Goal: Check status: Check status

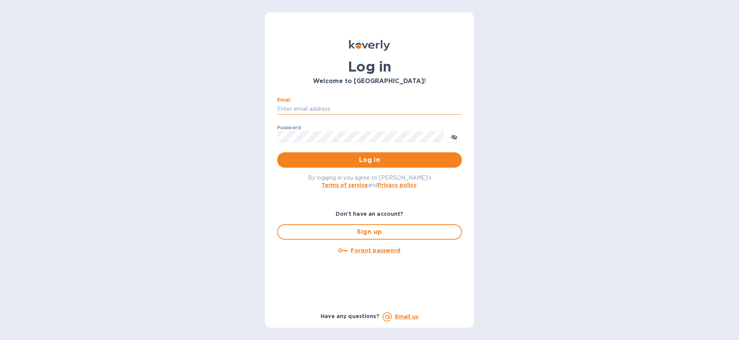
click at [385, 107] on input "Email" at bounding box center [369, 110] width 185 height 12
click at [450, 109] on body "Log in Welcome to Koverly! Email ​ Password ​ Log in By logging in you agree to…" at bounding box center [369, 170] width 739 height 340
click at [0, 340] on com-1password-button at bounding box center [0, 340] width 0 height 0
paste input "tumvym-8fyqxa-mizFah"
type input "tumvym-8fyqxa-mizFah"
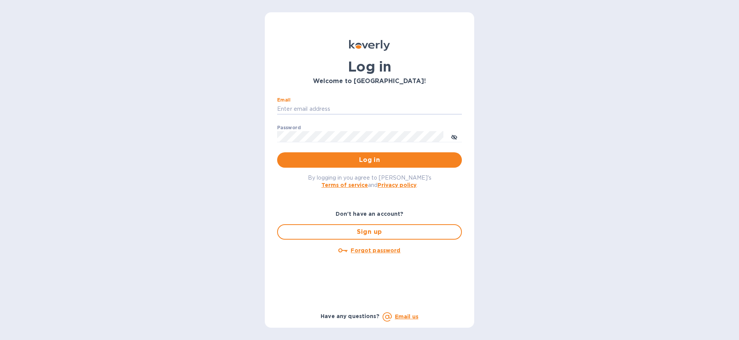
click at [0, 340] on com-1password-button at bounding box center [0, 340] width 0 height 0
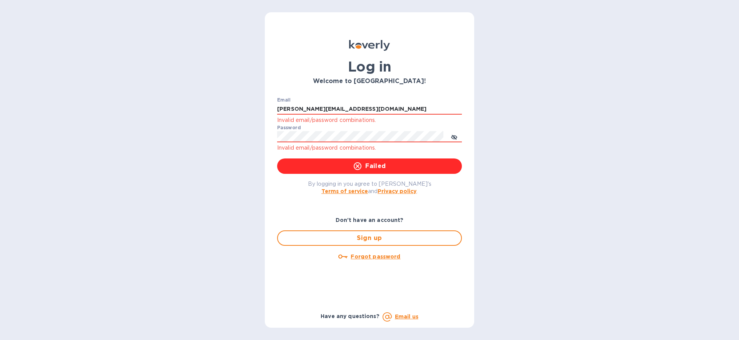
click at [398, 128] on div "Password Invalid email/password combinations." at bounding box center [369, 139] width 185 height 28
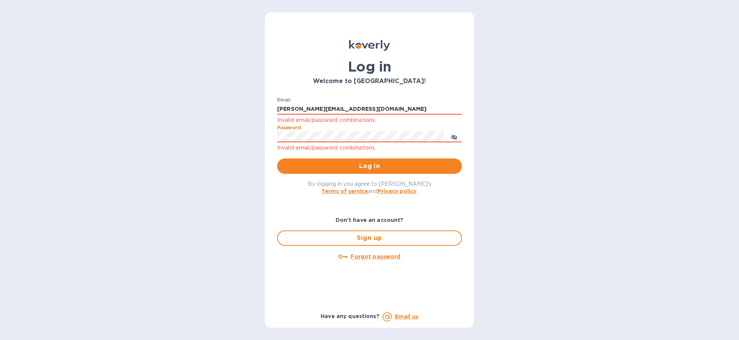
click at [0, 340] on com-1password-button at bounding box center [0, 340] width 0 height 0
drag, startPoint x: 399, startPoint y: 100, endPoint x: 404, endPoint y: 107, distance: 7.9
click at [399, 100] on div "Email jenny@balancedbusinessgroup.com Invalid email/password combinations." at bounding box center [369, 111] width 185 height 28
click at [414, 116] on p "Invalid email/password combinations." at bounding box center [369, 120] width 185 height 9
click at [443, 110] on input "jenny@balancedbusinessgroup.com" at bounding box center [369, 110] width 185 height 12
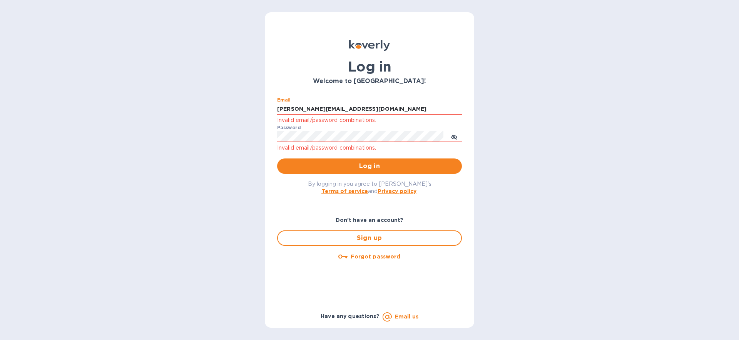
click at [0, 340] on com-1password-button at bounding box center [0, 340] width 0 height 0
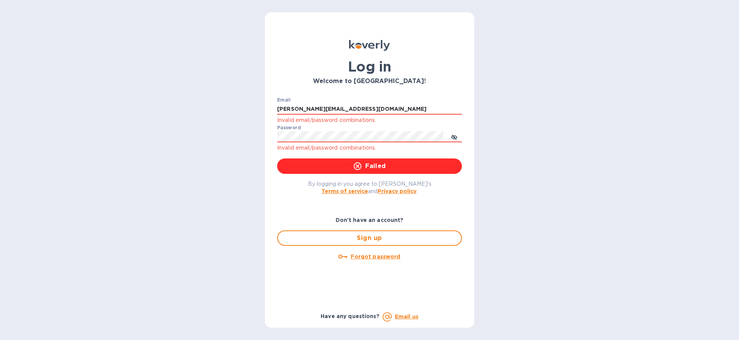
click at [0, 340] on com-1password-button at bounding box center [0, 340] width 0 height 0
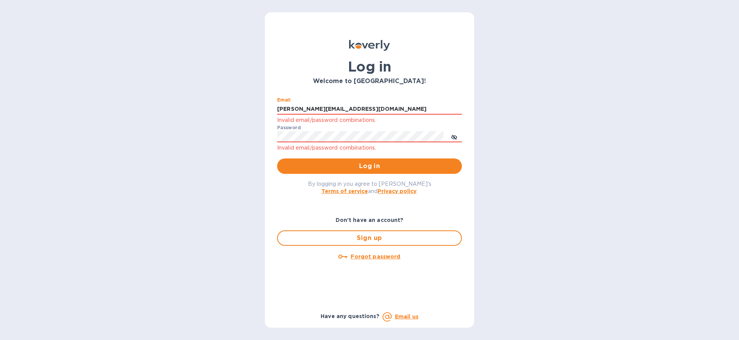
click at [380, 144] on p "Invalid email/password combinations." at bounding box center [369, 148] width 185 height 9
click at [455, 135] on icon "toggle password visibility" at bounding box center [454, 137] width 6 height 4
click at [289, 114] on input "jenny@balancedbusinessgroup.com" at bounding box center [369, 110] width 185 height 12
click at [292, 107] on input "jenny@balancedbusinessgroup.com" at bounding box center [369, 110] width 185 height 12
click at [328, 107] on input "jenny@balancedbusinessgroup.com" at bounding box center [369, 110] width 185 height 12
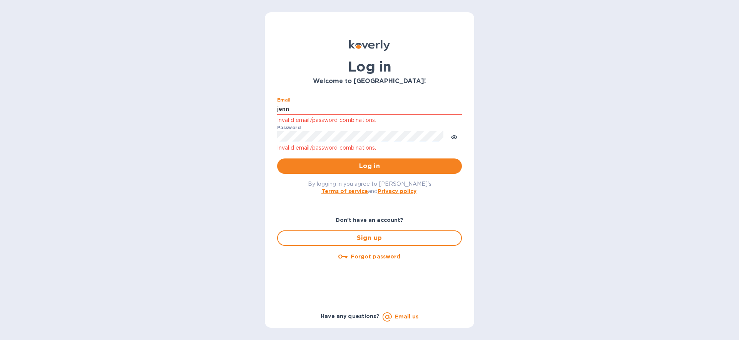
type input "jenn"
click at [531, 122] on div "Log in Welcome to Koverly! Email jenn Invalid email/password combinations. Pass…" at bounding box center [369, 170] width 739 height 340
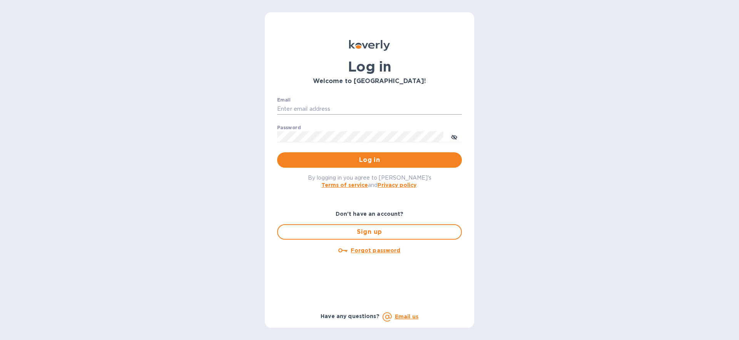
click at [293, 106] on input "Email" at bounding box center [369, 110] width 185 height 12
type input "[PERSON_NAME][EMAIL_ADDRESS][DOMAIN_NAME]"
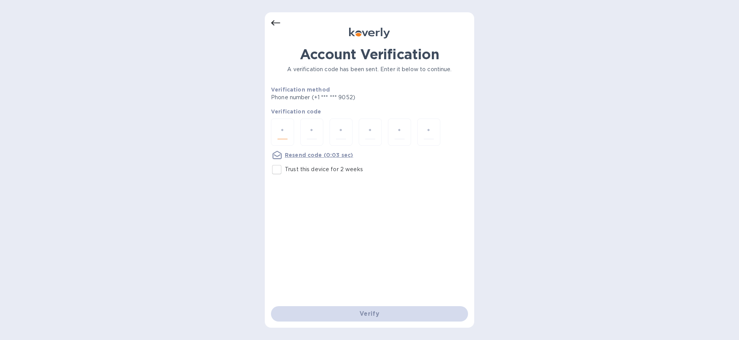
click at [285, 133] on input "number" at bounding box center [282, 132] width 10 height 14
type input "5"
type input "3"
type input "5"
type input "0"
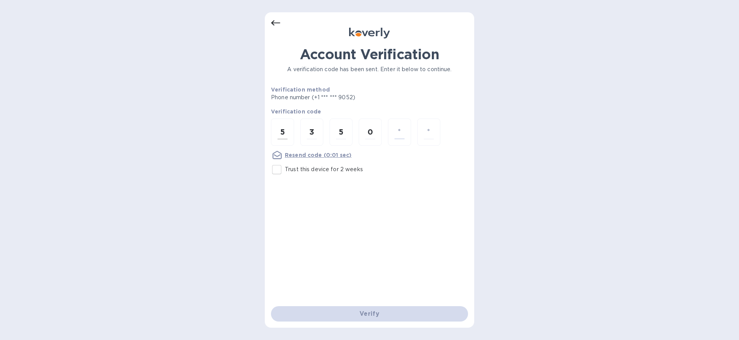
type input "9"
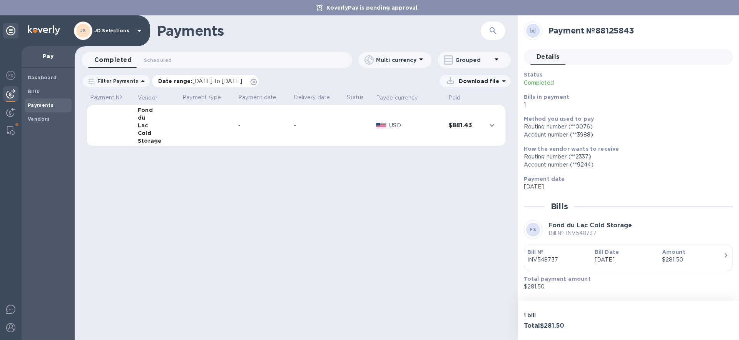
click at [257, 82] on icon at bounding box center [254, 82] width 6 height 6
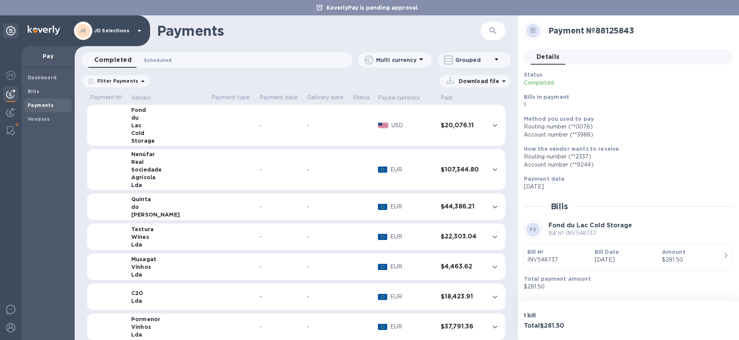
click at [158, 61] on span "Scheduled 0" at bounding box center [158, 60] width 28 height 8
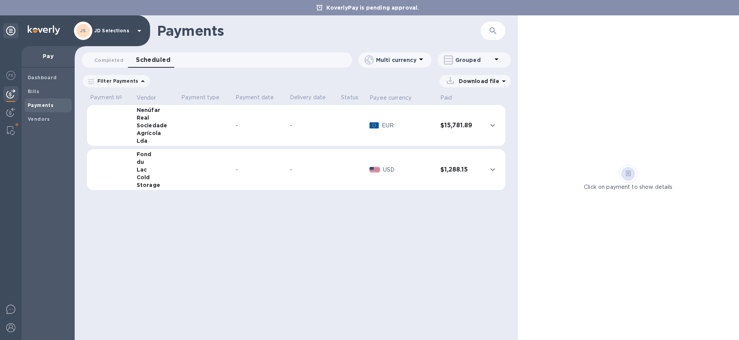
click at [151, 111] on div "Nenúfar" at bounding box center [156, 110] width 38 height 8
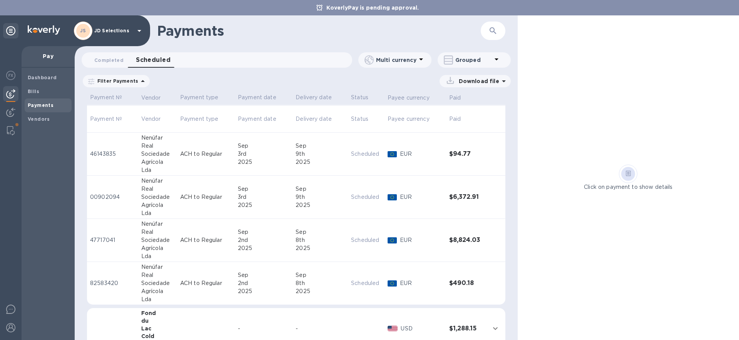
scroll to position [42, 0]
click at [174, 136] on td "Nenúfar Real Sociedade Agrícola Lda" at bounding box center [157, 153] width 39 height 43
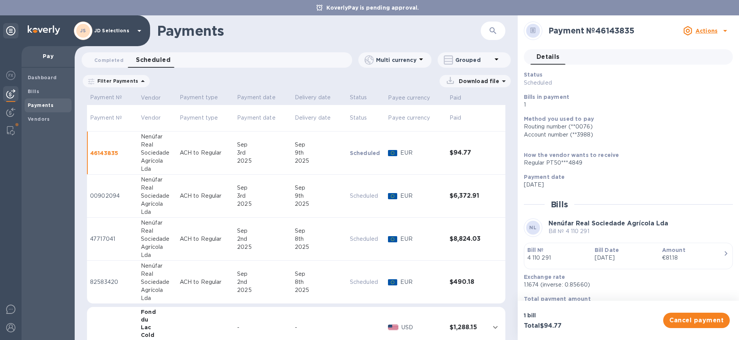
click at [659, 253] on div "Amount €81.18" at bounding box center [692, 254] width 67 height 22
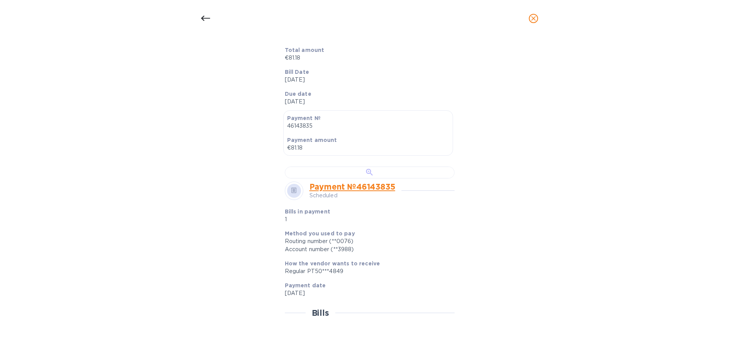
scroll to position [172, 0]
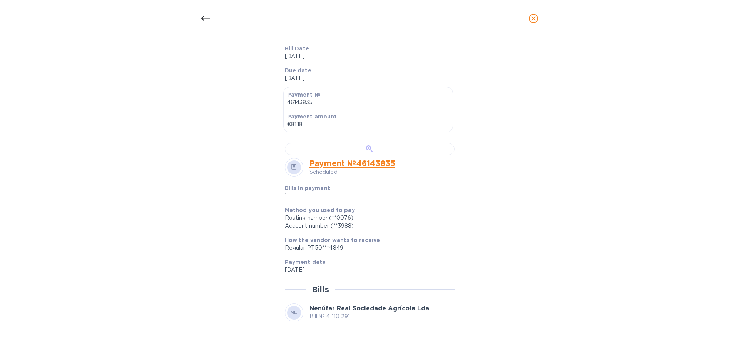
click at [364, 155] on div at bounding box center [370, 149] width 170 height 12
click at [536, 16] on icon "close" at bounding box center [534, 19] width 8 height 8
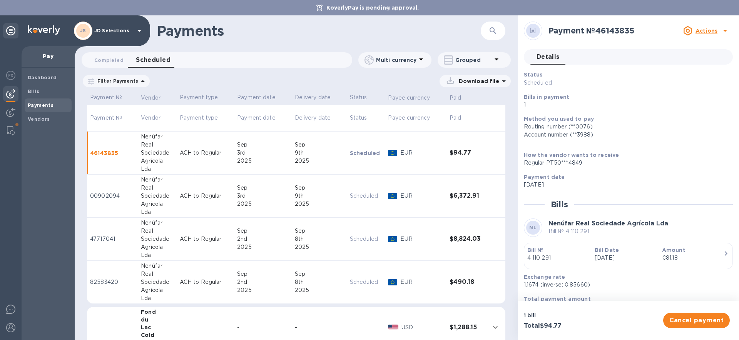
click at [347, 182] on td "Scheduled" at bounding box center [366, 196] width 38 height 43
click at [653, 255] on p "[DATE]" at bounding box center [625, 258] width 61 height 8
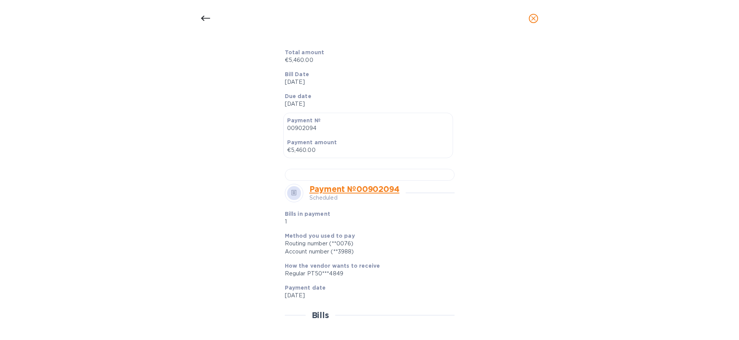
scroll to position [258, 0]
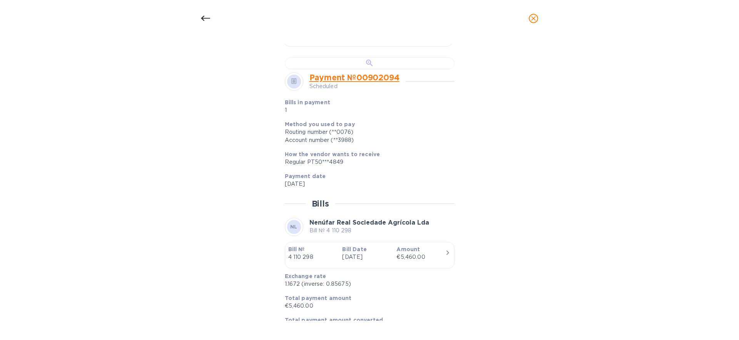
click at [380, 69] on div at bounding box center [370, 63] width 170 height 12
click at [537, 20] on icon "close" at bounding box center [534, 19] width 8 height 8
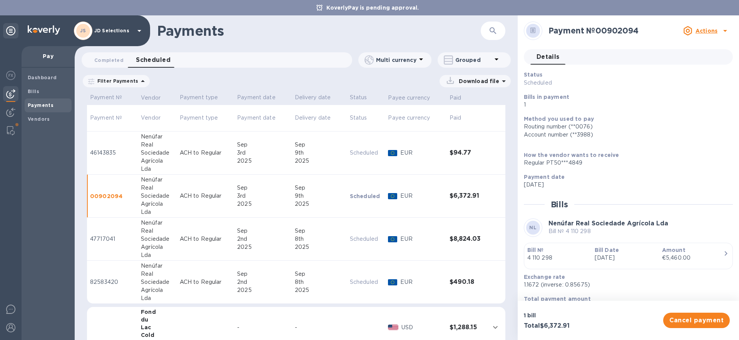
scroll to position [243, 0]
click at [267, 234] on div "Sep" at bounding box center [262, 231] width 51 height 8
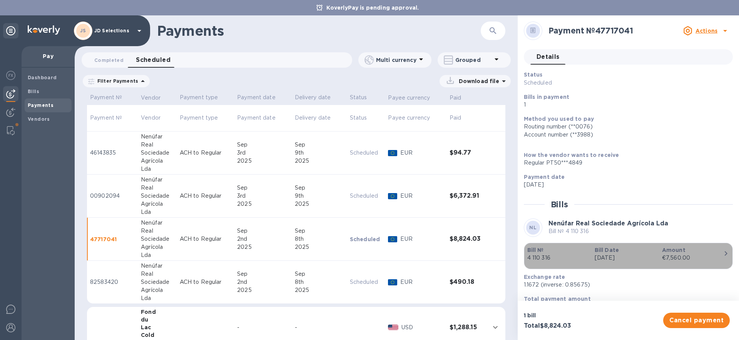
click at [642, 262] on div "button" at bounding box center [628, 264] width 202 height 4
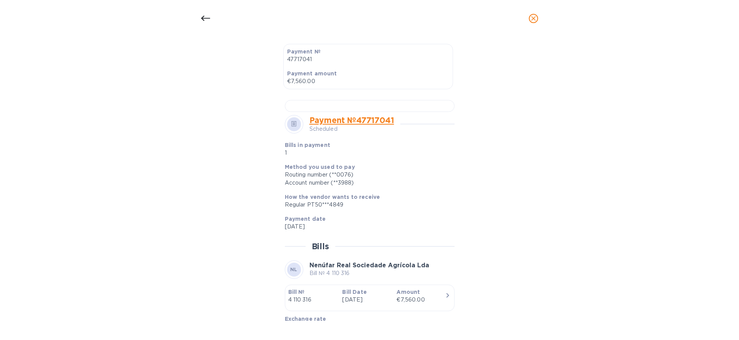
scroll to position [333, 0]
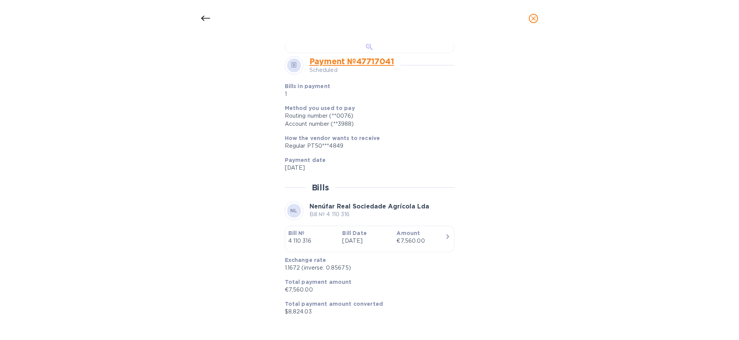
click at [366, 53] on div at bounding box center [370, 47] width 170 height 12
click at [517, 23] on div at bounding box center [369, 18] width 346 height 18
click at [536, 17] on icon "close" at bounding box center [534, 19] width 8 height 8
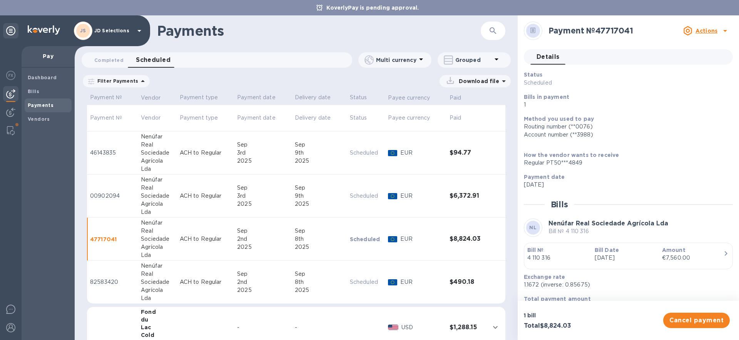
click at [341, 277] on div "Sep" at bounding box center [319, 274] width 49 height 8
click at [674, 259] on div "€420.00" at bounding box center [692, 258] width 61 height 8
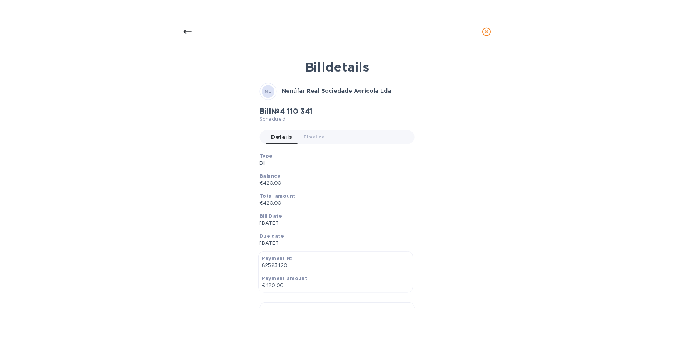
scroll to position [194, 0]
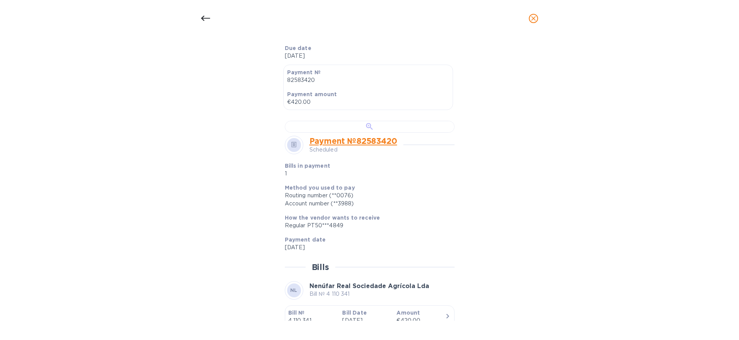
click at [416, 133] on div at bounding box center [370, 127] width 170 height 12
click at [532, 20] on icon "close" at bounding box center [533, 18] width 5 height 5
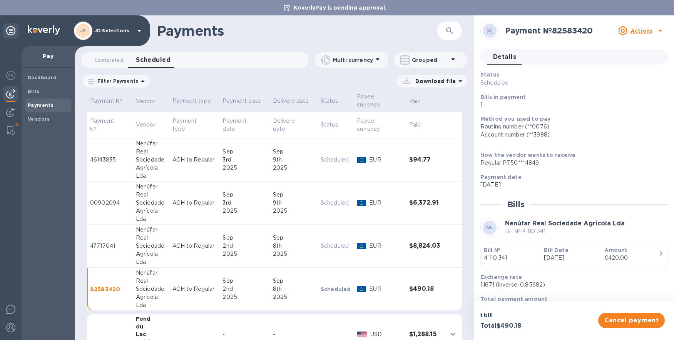
scroll to position [48, 0]
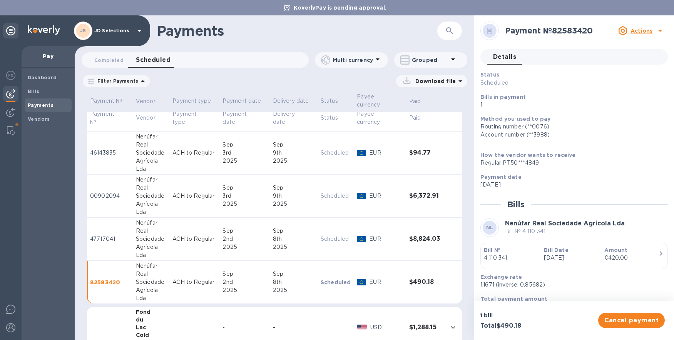
click at [202, 228] on td "ACH to Regular" at bounding box center [194, 239] width 50 height 43
click at [616, 252] on b "Amount" at bounding box center [615, 250] width 23 height 6
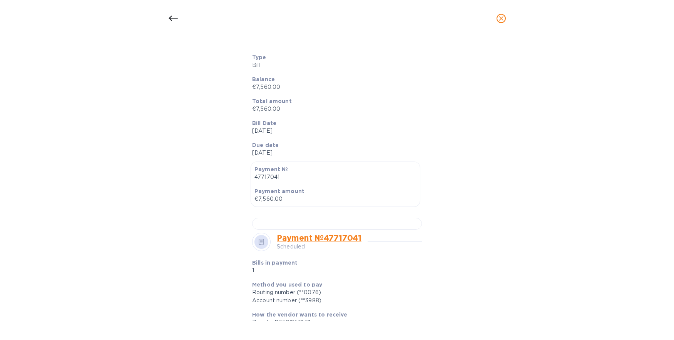
scroll to position [217, 0]
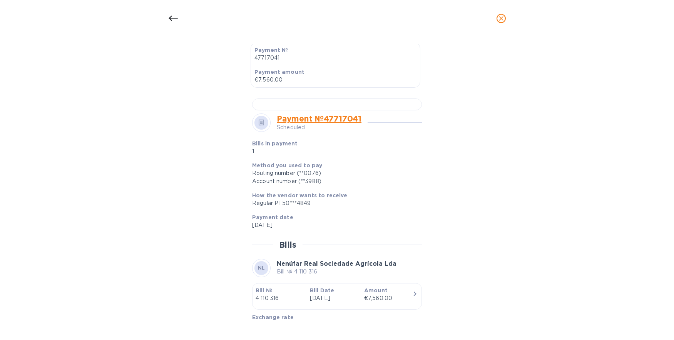
click at [169, 23] on div at bounding box center [173, 18] width 18 height 18
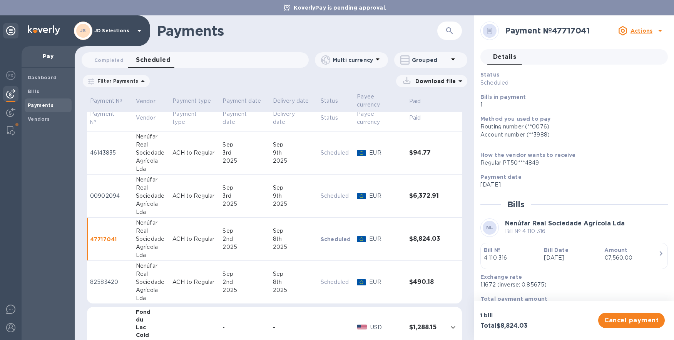
click at [329, 248] on td "Scheduled" at bounding box center [335, 239] width 36 height 43
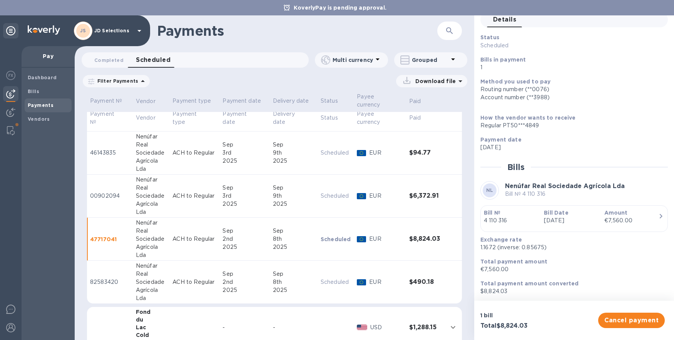
scroll to position [38, 0]
click at [572, 228] on button "Bill № 4 110 316 Bill Date [DATE] Amount €7,560.00" at bounding box center [573, 218] width 187 height 27
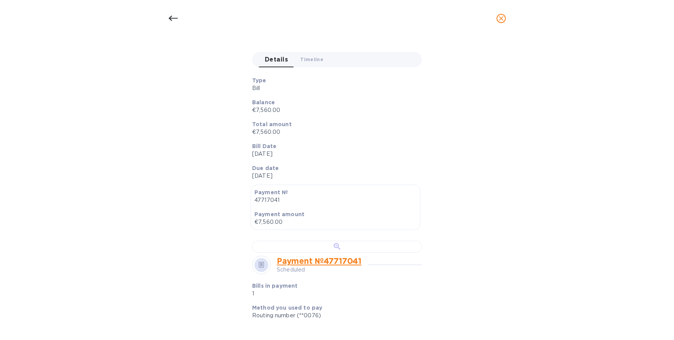
scroll to position [117, 0]
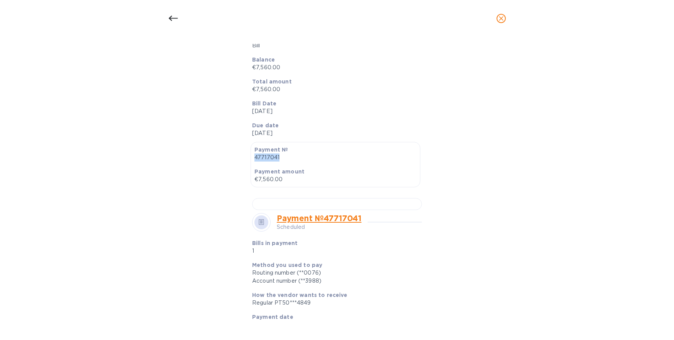
drag, startPoint x: 279, startPoint y: 155, endPoint x: 246, endPoint y: 157, distance: 34.0
click at [246, 157] on div "Payment № 47717041 Payment amount €7,560.00" at bounding box center [337, 164] width 182 height 55
copy p "47717041"
click at [175, 14] on icon at bounding box center [173, 18] width 9 height 9
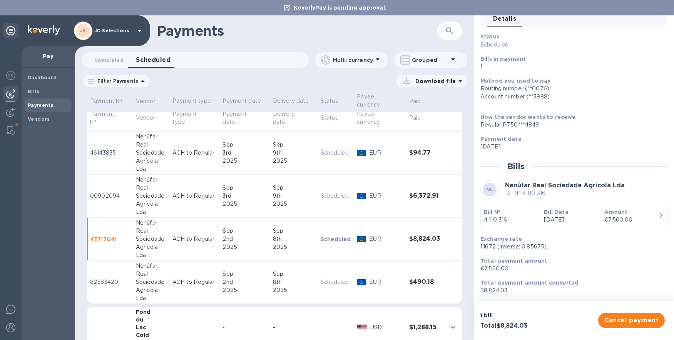
click at [198, 286] on p "ACH to Regular" at bounding box center [194, 282] width 44 height 8
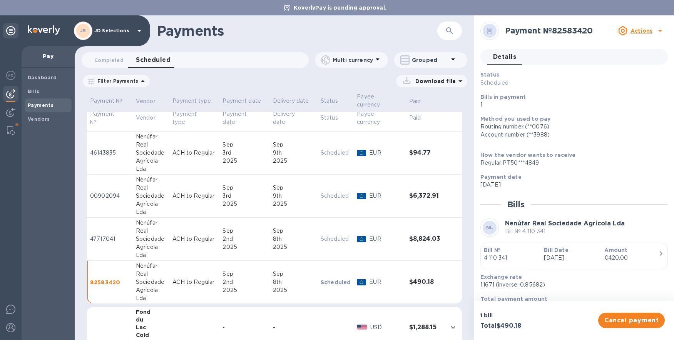
click at [533, 261] on p "4 110 341" at bounding box center [511, 258] width 54 height 8
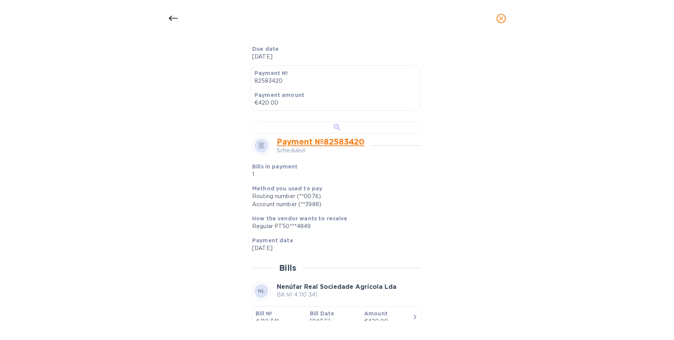
scroll to position [97, 0]
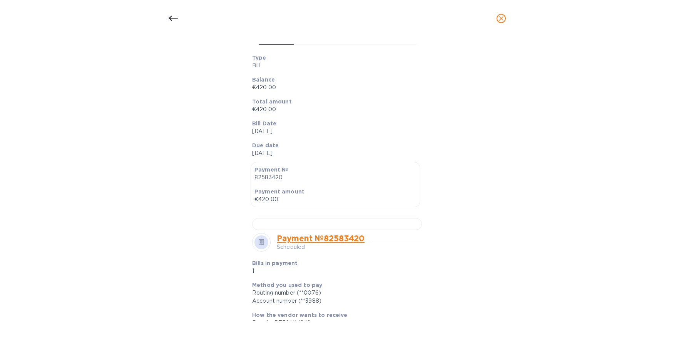
click at [272, 178] on p "82583420" at bounding box center [335, 178] width 162 height 8
copy p "82583420"
click at [175, 14] on icon at bounding box center [173, 18] width 9 height 9
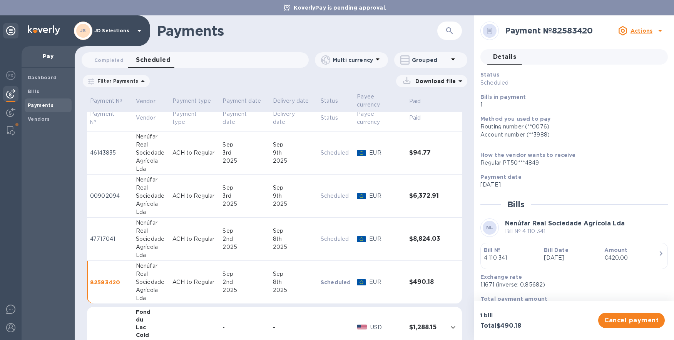
drag, startPoint x: 202, startPoint y: 195, endPoint x: 235, endPoint y: 177, distance: 37.9
click at [202, 195] on p "ACH to Regular" at bounding box center [194, 196] width 44 height 8
click at [277, 192] on div "9th" at bounding box center [294, 196] width 42 height 8
click at [647, 261] on div "€5,460.00" at bounding box center [631, 258] width 54 height 8
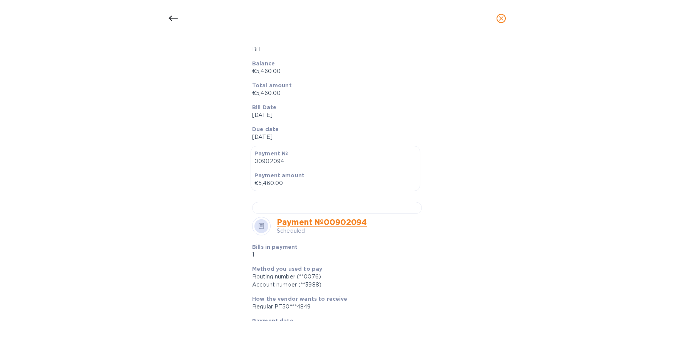
scroll to position [152, 0]
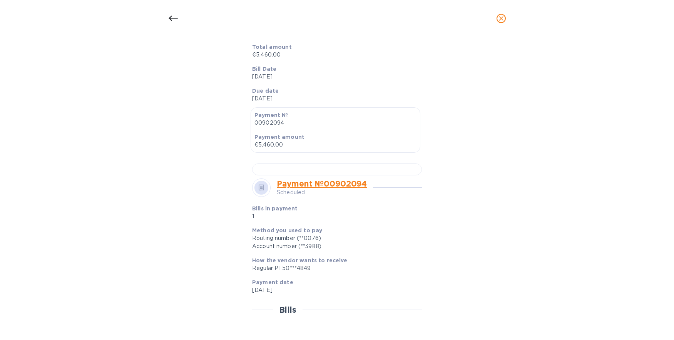
click at [254, 124] on p "00902094" at bounding box center [335, 123] width 162 height 8
copy p "00902094"
click at [173, 16] on icon at bounding box center [173, 18] width 9 height 9
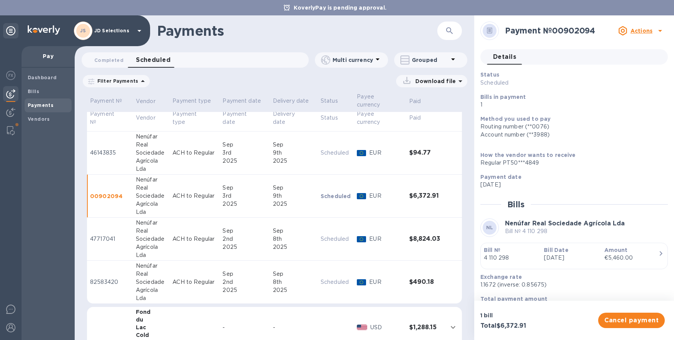
click at [239, 157] on div "2025" at bounding box center [244, 161] width 44 height 8
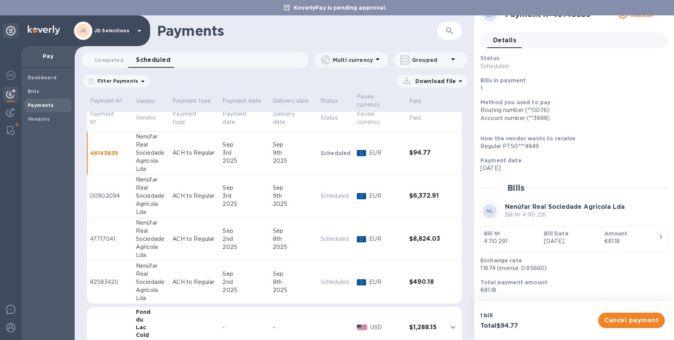
scroll to position [38, 0]
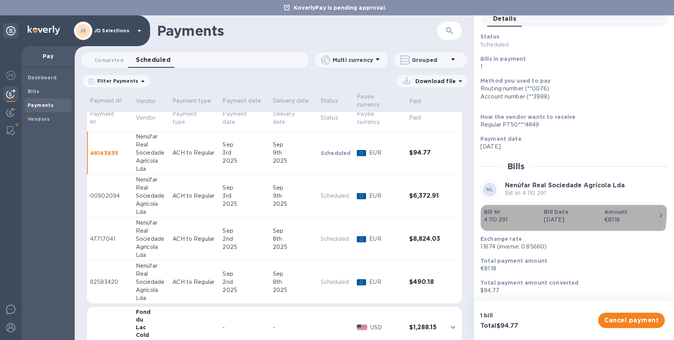
click at [566, 212] on b "Bill Date" at bounding box center [556, 212] width 24 height 6
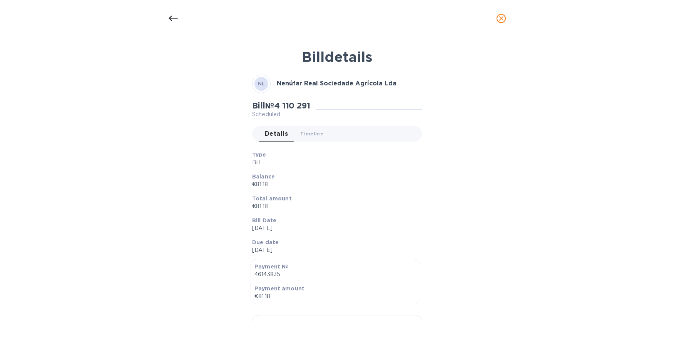
scroll to position [172, 0]
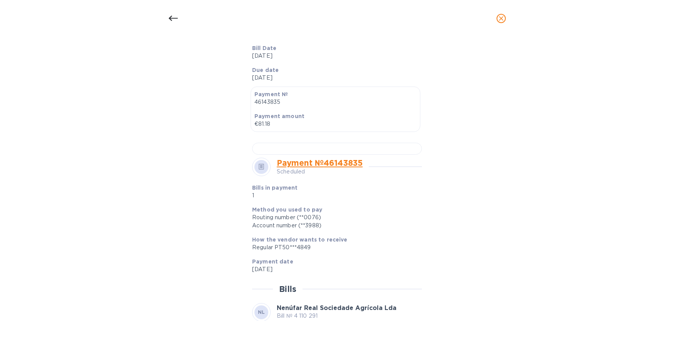
click at [266, 100] on p "46143835" at bounding box center [335, 102] width 162 height 8
copy p "46143835"
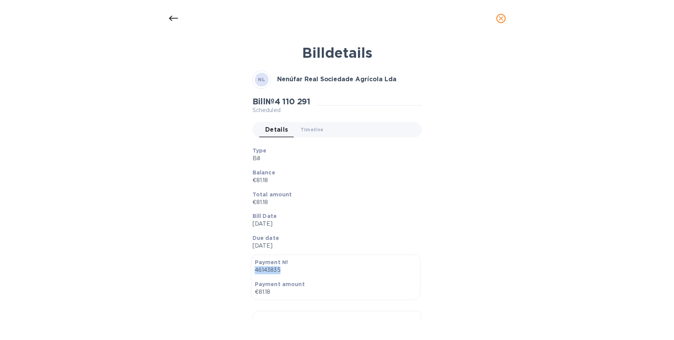
scroll to position [0, 0]
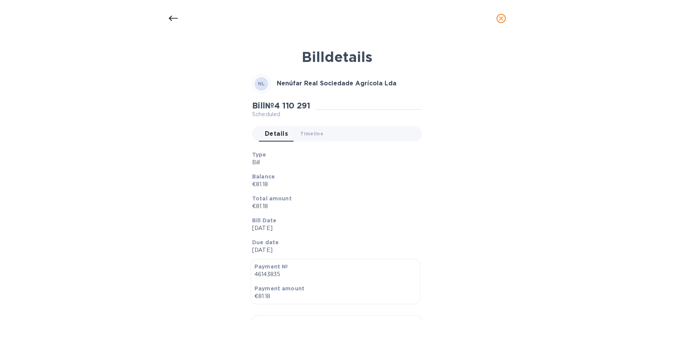
click at [175, 21] on icon at bounding box center [173, 18] width 9 height 9
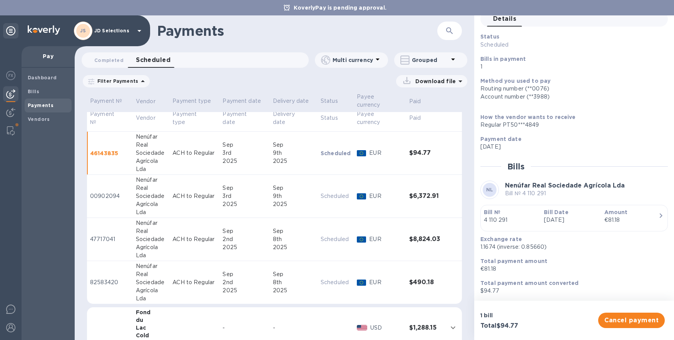
click at [0, 0] on span "[DATE] to [DATE]" at bounding box center [0, 0] width 0 height 0
click at [0, 0] on input "[DATE]" at bounding box center [0, 0] width 0 height 0
click at [0, 0] on icon "button" at bounding box center [0, 0] width 0 height 0
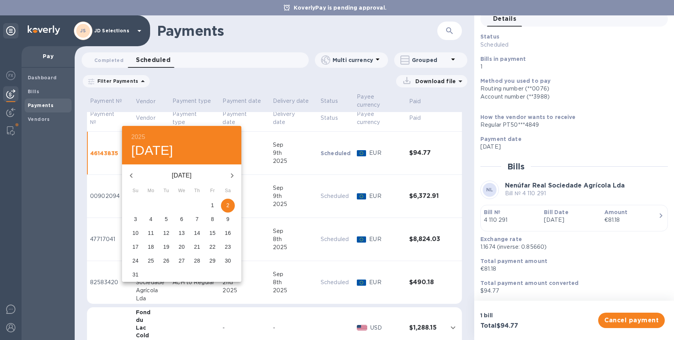
click at [133, 171] on icon "button" at bounding box center [131, 175] width 9 height 9
click at [227, 174] on icon "button" at bounding box center [231, 175] width 9 height 9
click at [135, 207] on p "1" at bounding box center [135, 205] width 3 height 8
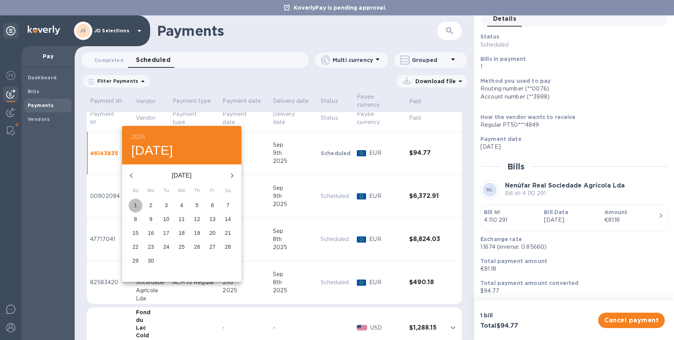
type input "[DATE]"
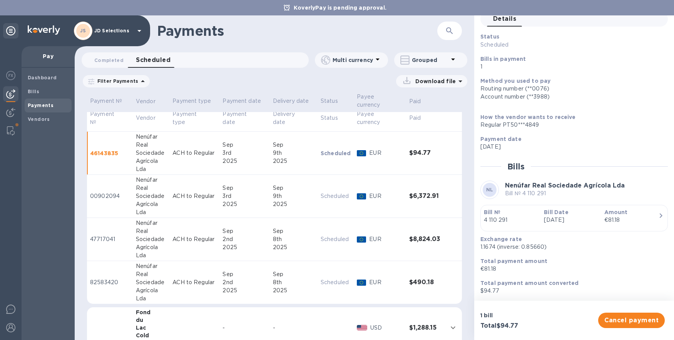
click at [0, 0] on input "[DATE]" at bounding box center [0, 0] width 0 height 0
click at [0, 0] on button "button" at bounding box center [0, 0] width 0 height 0
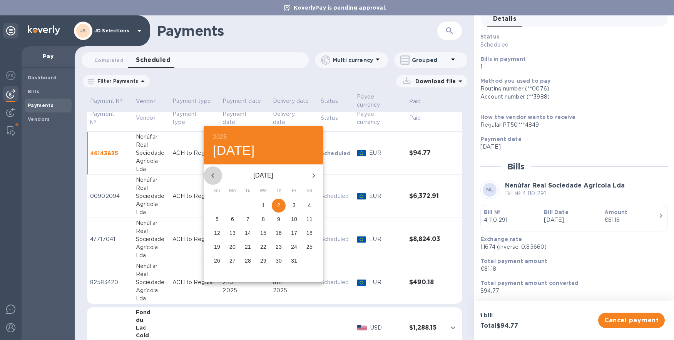
click at [217, 167] on button "button" at bounding box center [213, 175] width 18 height 18
click at [234, 260] on p "30" at bounding box center [232, 261] width 6 height 8
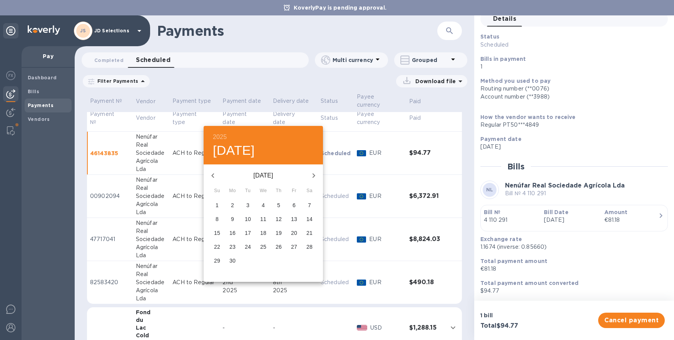
type input "[DATE]"
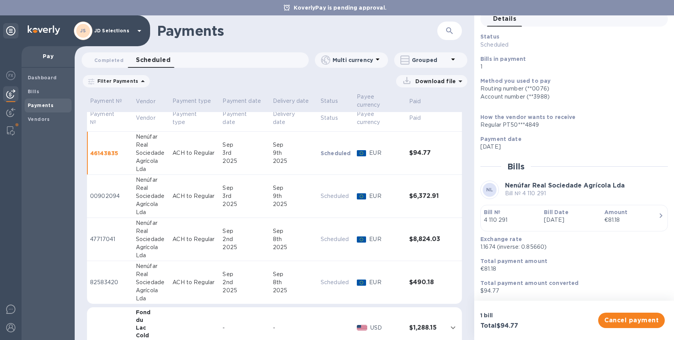
click at [0, 0] on u "Apply" at bounding box center [0, 0] width 0 height 0
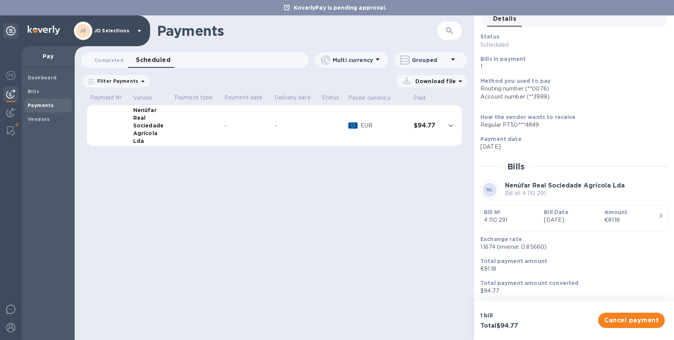
click at [188, 132] on td at bounding box center [196, 125] width 50 height 41
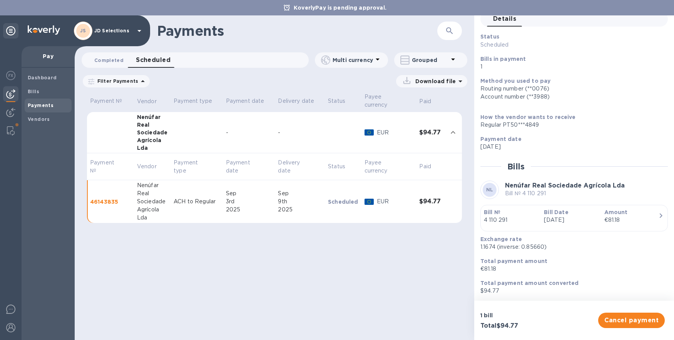
click at [112, 62] on span "Completed 0" at bounding box center [108, 60] width 29 height 8
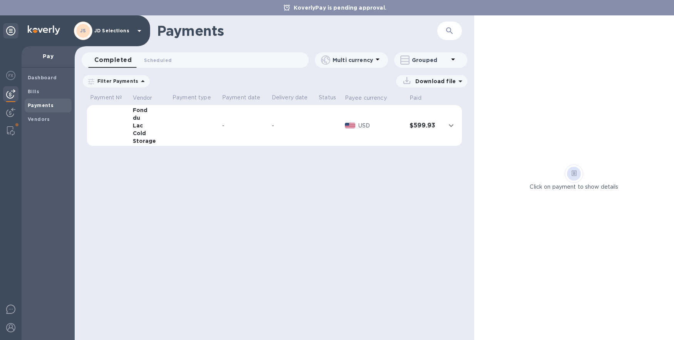
click at [0, 0] on p "Date range : [DATE] to [DATE]" at bounding box center [0, 0] width 0 height 0
click at [0, 0] on input "[DATE]" at bounding box center [0, 0] width 0 height 0
click at [0, 0] on icon "button" at bounding box center [0, 0] width 0 height 0
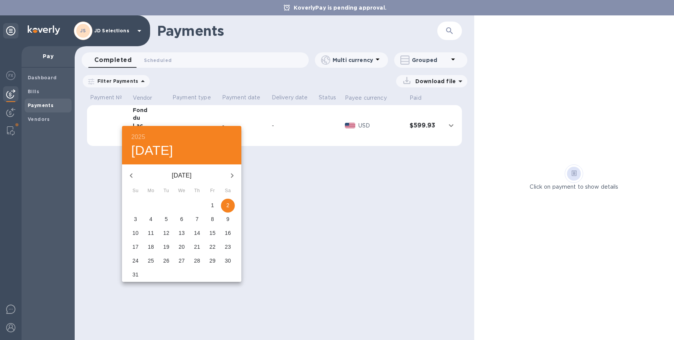
click at [140, 167] on div "[DATE]" at bounding box center [181, 175] width 119 height 18
click at [125, 175] on button "button" at bounding box center [131, 175] width 18 height 18
click at [139, 204] on span "1" at bounding box center [136, 205] width 14 height 8
type input "[DATE]"
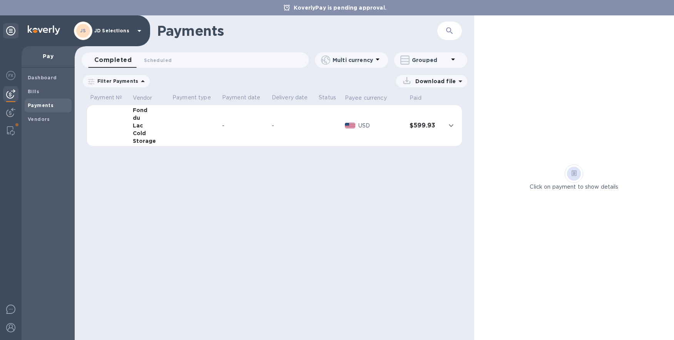
click at [0, 0] on icon "button" at bounding box center [0, 0] width 0 height 0
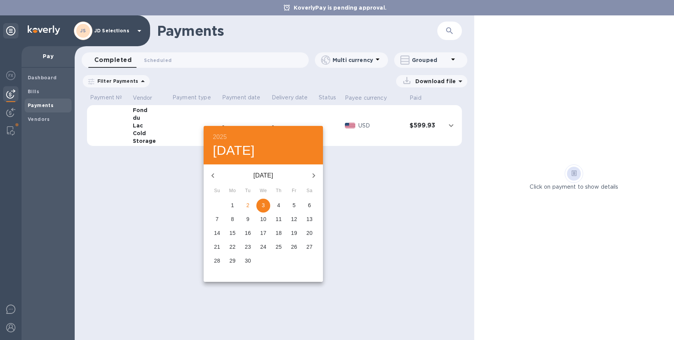
click at [219, 185] on div "[DATE] Su Mo Tu We Th Fr Sa" at bounding box center [263, 179] width 119 height 29
click at [214, 179] on icon "button" at bounding box center [212, 175] width 9 height 9
click at [228, 260] on span "30" at bounding box center [233, 261] width 14 height 8
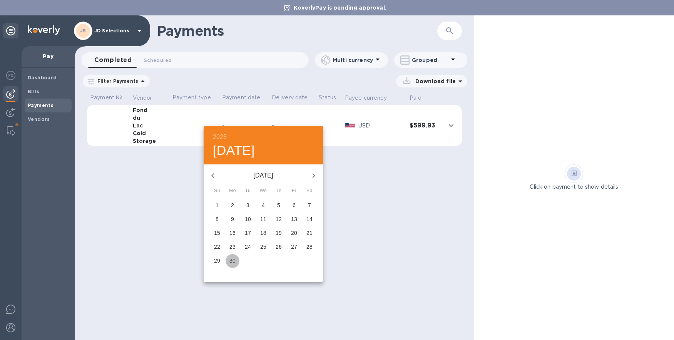
type input "[DATE]"
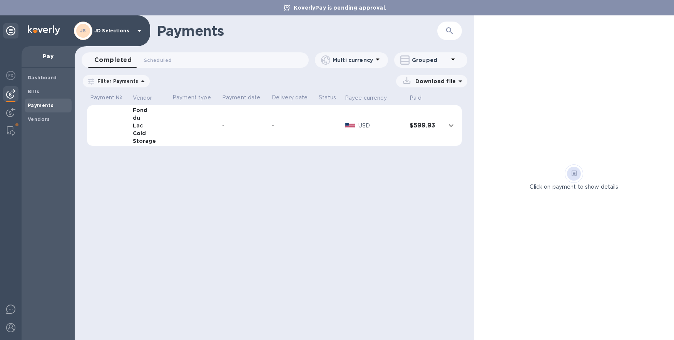
click at [0, 0] on div at bounding box center [0, 0] width 0 height 0
click at [0, 0] on u "Apply" at bounding box center [0, 0] width 0 height 0
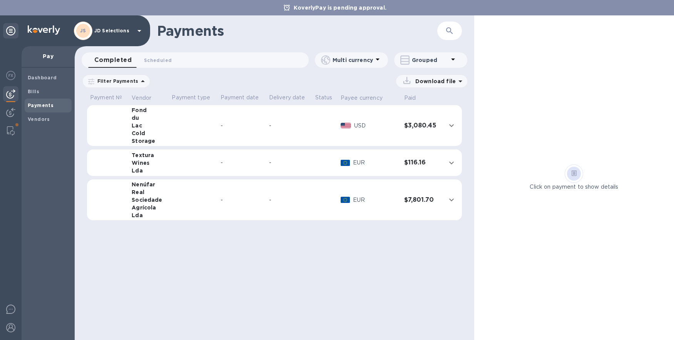
click at [140, 190] on div "Real" at bounding box center [149, 192] width 34 height 8
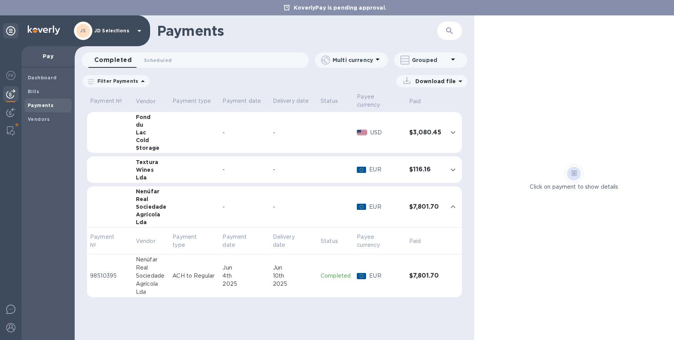
click at [189, 282] on td "ACH to Regular" at bounding box center [194, 275] width 50 height 43
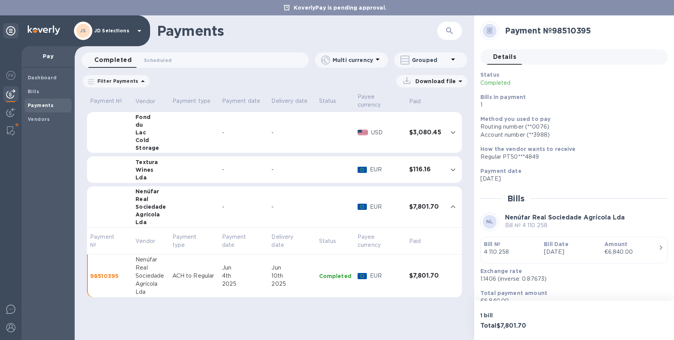
click at [565, 247] on p "Bill Date" at bounding box center [571, 244] width 54 height 8
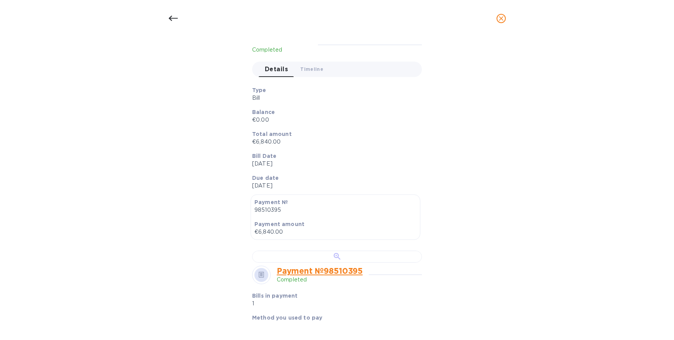
scroll to position [65, 0]
click at [293, 262] on div at bounding box center [337, 256] width 170 height 12
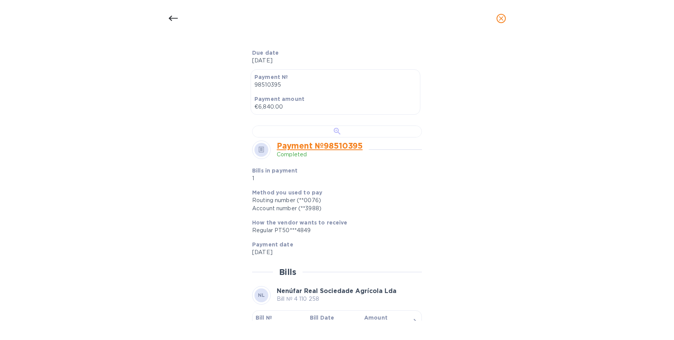
scroll to position [233, 0]
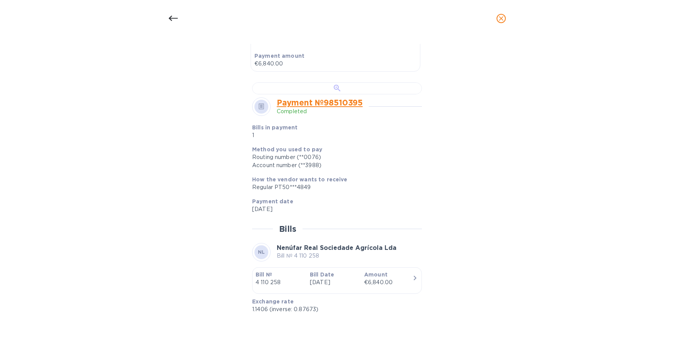
click at [328, 94] on div at bounding box center [337, 88] width 170 height 12
click at [367, 94] on div at bounding box center [337, 88] width 170 height 12
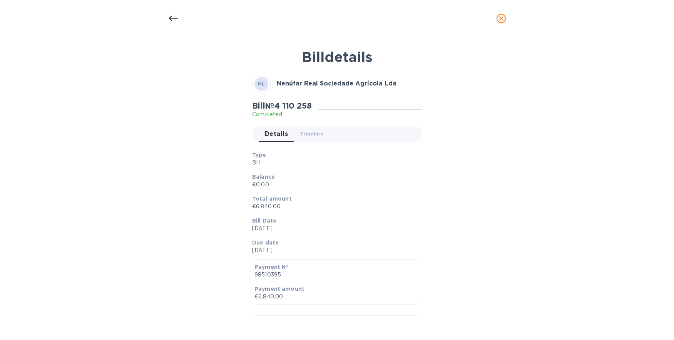
scroll to position [2, 0]
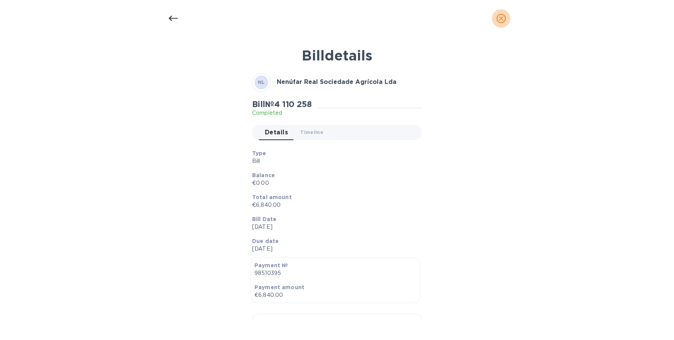
click at [498, 20] on icon "close" at bounding box center [501, 19] width 8 height 8
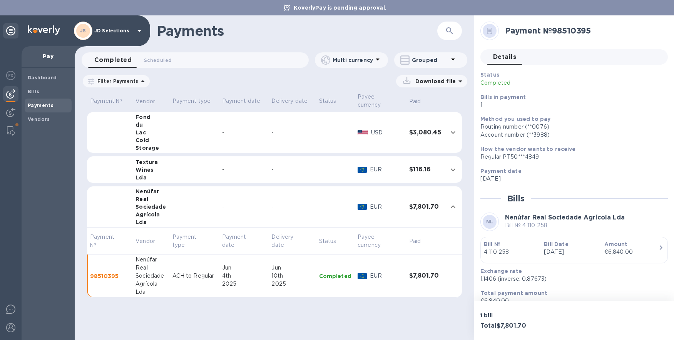
click at [0, 0] on icon at bounding box center [0, 0] width 0 height 0
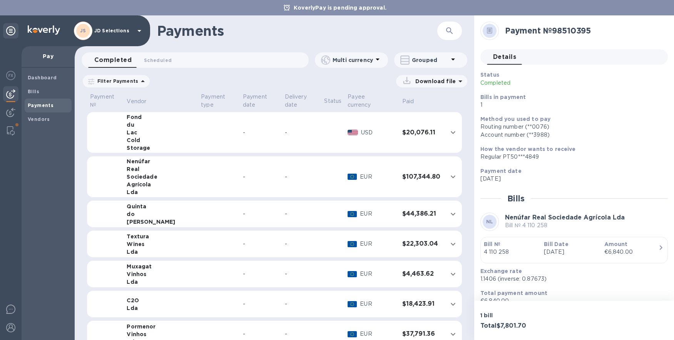
click at [122, 80] on p "Filter Payments" at bounding box center [116, 81] width 44 height 7
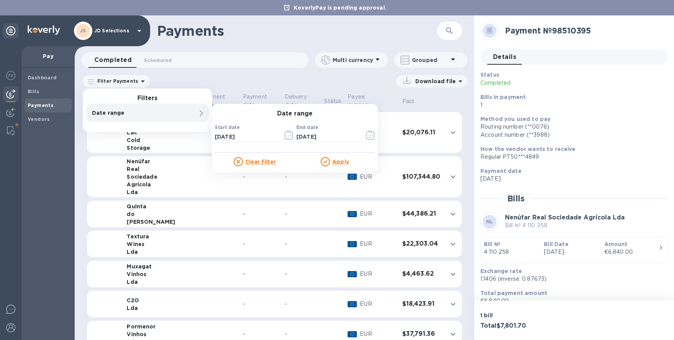
click at [149, 111] on p "Date range" at bounding box center [134, 113] width 85 height 8
click at [286, 135] on icon "button" at bounding box center [288, 134] width 9 height 9
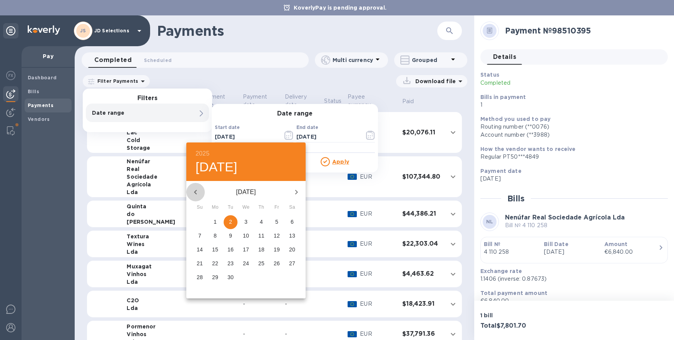
click at [199, 189] on icon "button" at bounding box center [195, 191] width 9 height 9
click at [231, 251] on p "15" at bounding box center [230, 250] width 6 height 8
type input "[DATE]"
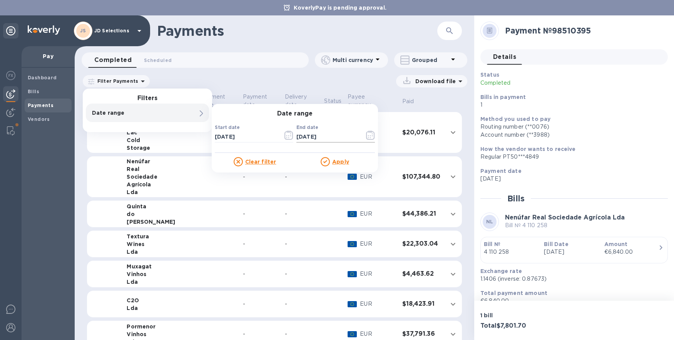
click at [372, 132] on icon "button" at bounding box center [370, 134] width 9 height 9
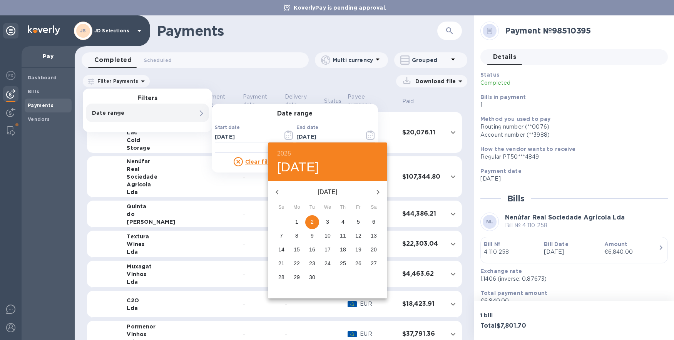
click at [274, 191] on icon "button" at bounding box center [276, 191] width 9 height 9
click at [355, 249] on p "15" at bounding box center [358, 250] width 6 height 8
type input "[DATE]"
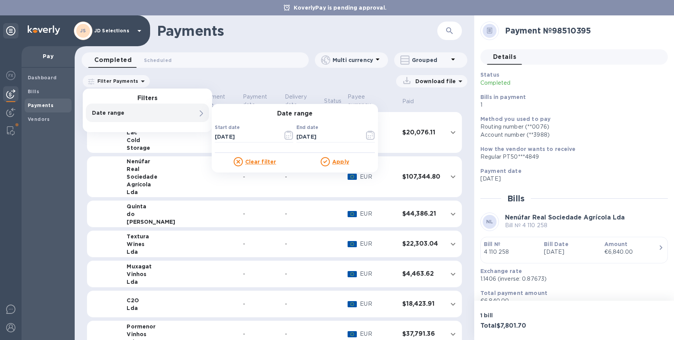
click at [335, 160] on u "Apply" at bounding box center [340, 162] width 17 height 6
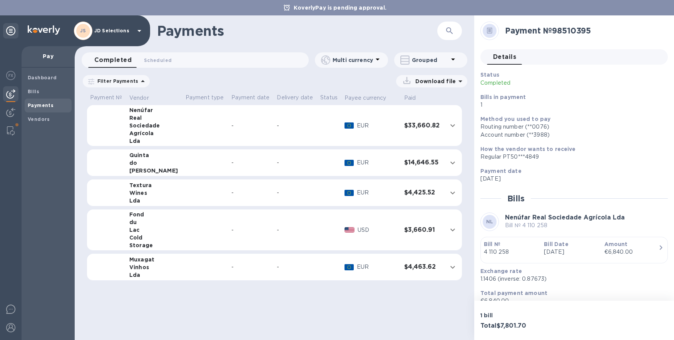
click at [150, 117] on div "Real" at bounding box center [154, 118] width 50 height 8
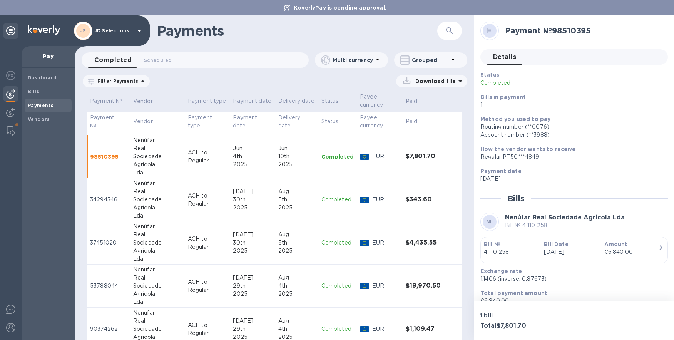
scroll to position [54, 0]
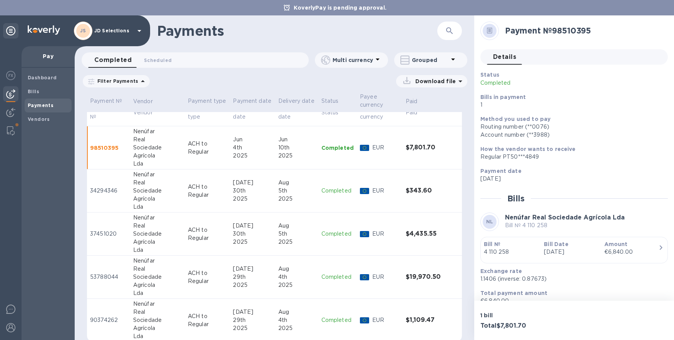
click at [262, 230] on td "[DATE]" at bounding box center [252, 233] width 45 height 43
click at [546, 251] on p "[DATE]" at bounding box center [571, 252] width 54 height 8
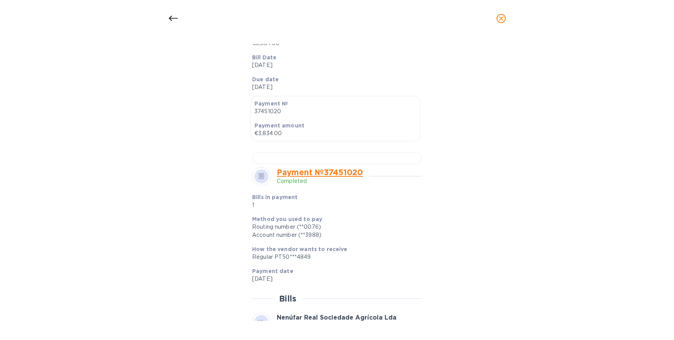
scroll to position [163, 0]
click at [354, 164] on div at bounding box center [337, 158] width 170 height 12
